Goal: Information Seeking & Learning: Learn about a topic

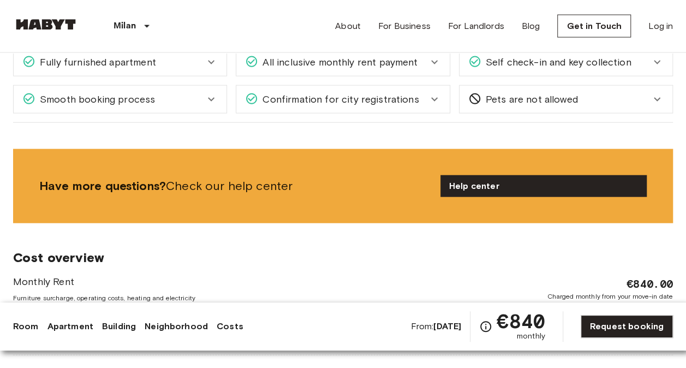
scroll to position [1224, 0]
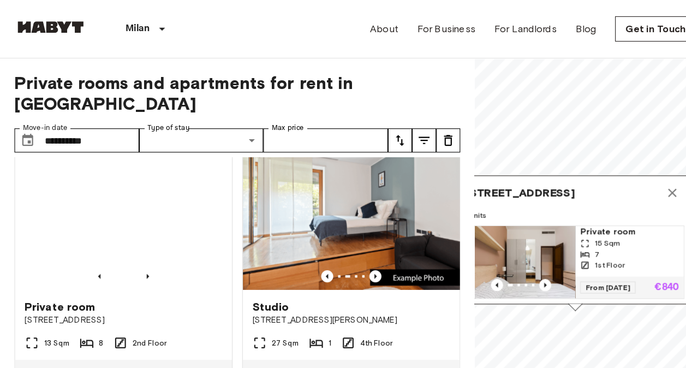
scroll to position [743, 0]
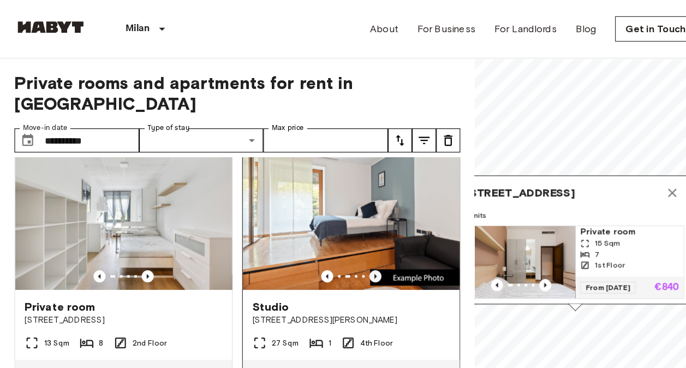
click at [334, 245] on icon "Previous image" at bounding box center [339, 250] width 11 height 11
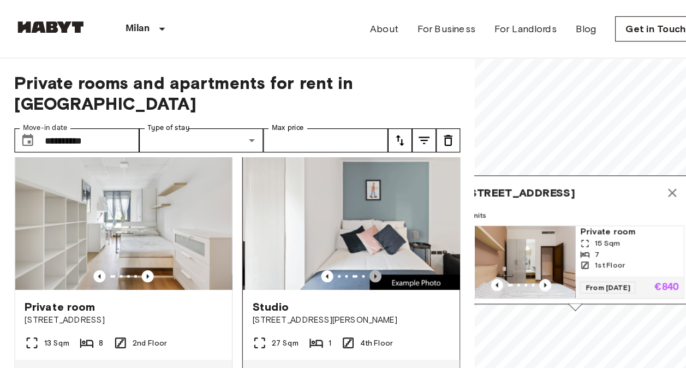
click at [334, 245] on icon "Previous image" at bounding box center [339, 250] width 11 height 11
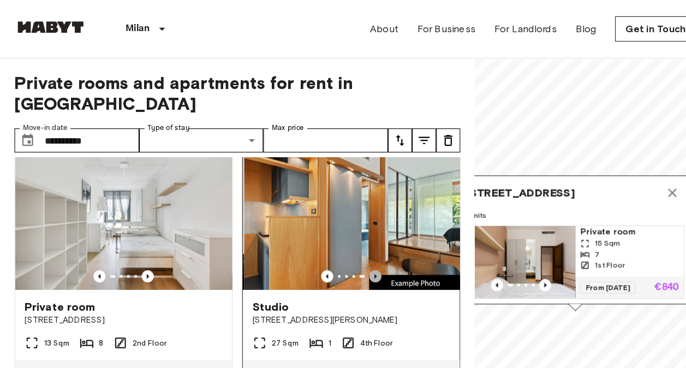
click at [334, 245] on icon "Previous image" at bounding box center [339, 250] width 11 height 11
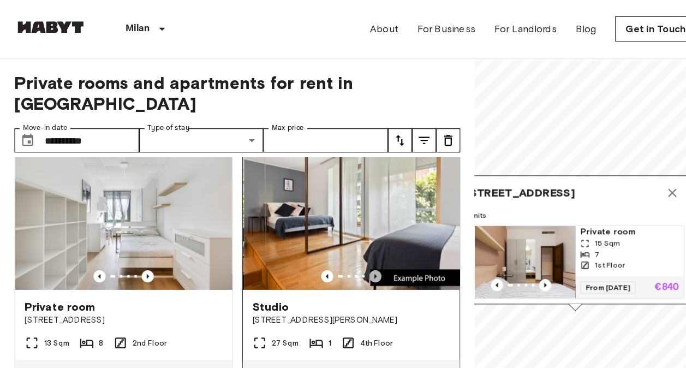
click at [334, 245] on icon "Previous image" at bounding box center [339, 250] width 11 height 11
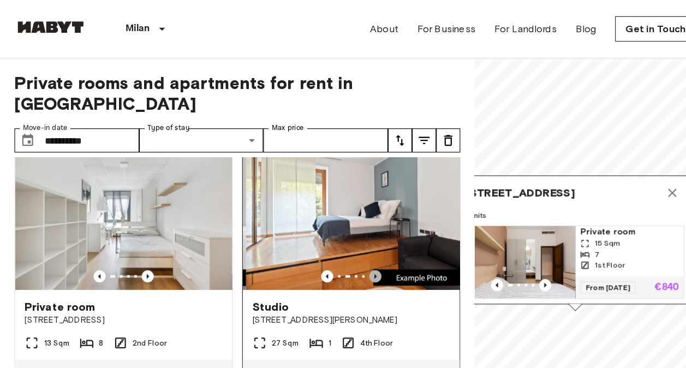
click at [334, 245] on icon "Previous image" at bounding box center [339, 250] width 11 height 11
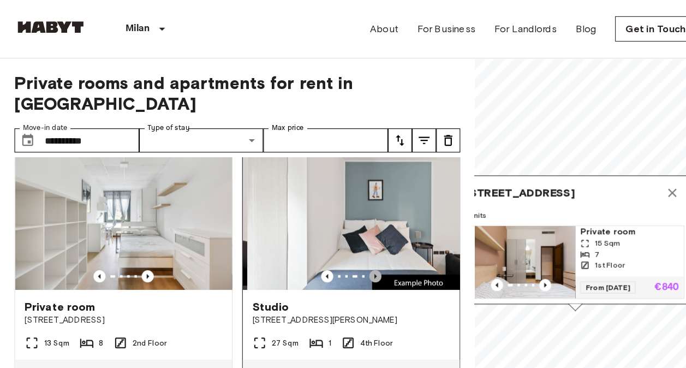
click at [334, 245] on icon "Previous image" at bounding box center [339, 250] width 11 height 11
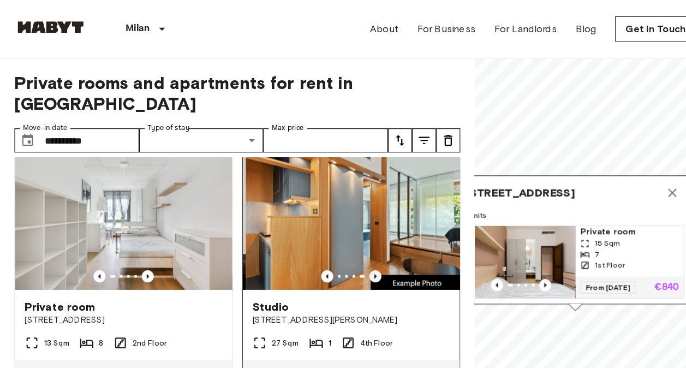
click at [334, 245] on icon "Previous image" at bounding box center [339, 250] width 11 height 11
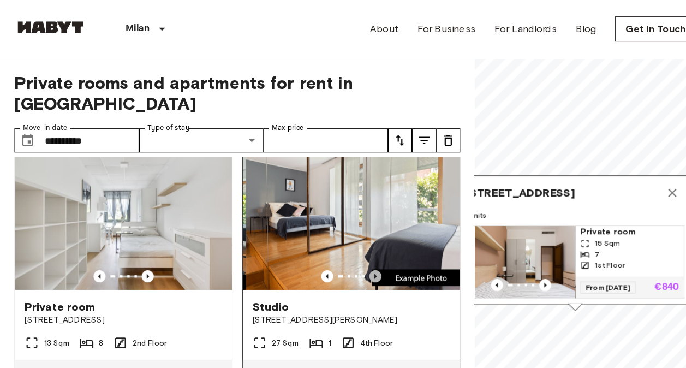
click at [334, 245] on icon "Previous image" at bounding box center [339, 250] width 11 height 11
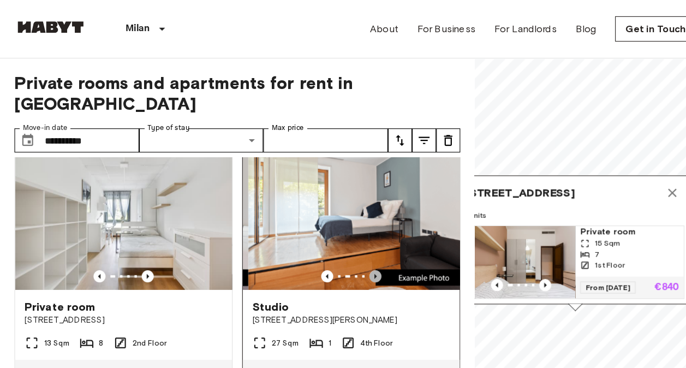
click at [334, 245] on icon "Previous image" at bounding box center [339, 250] width 11 height 11
